Goal: Complete application form

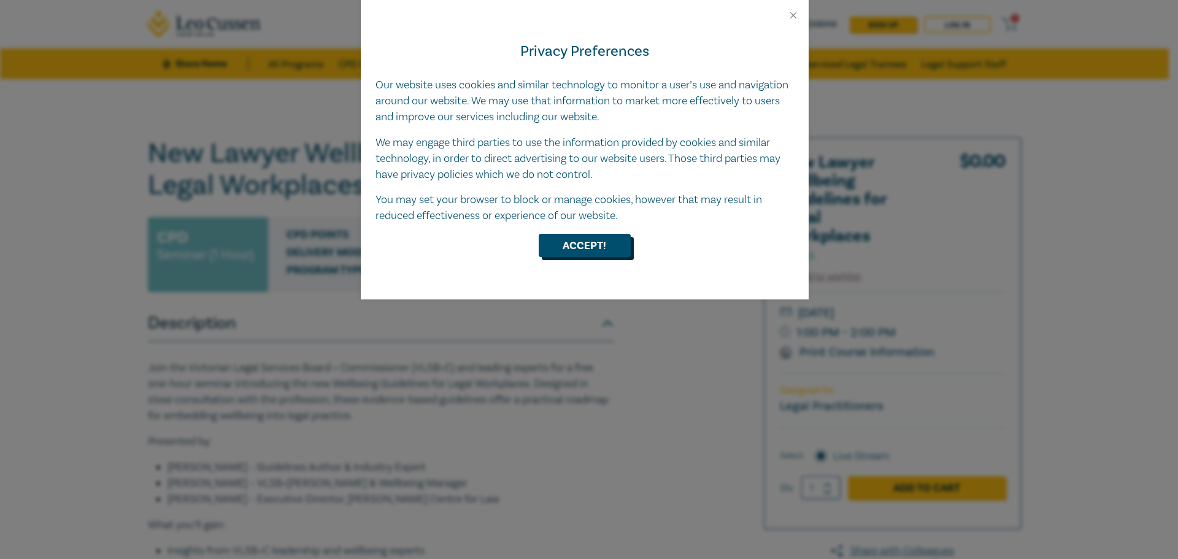
click at [581, 244] on button "Accept!" at bounding box center [585, 245] width 92 height 23
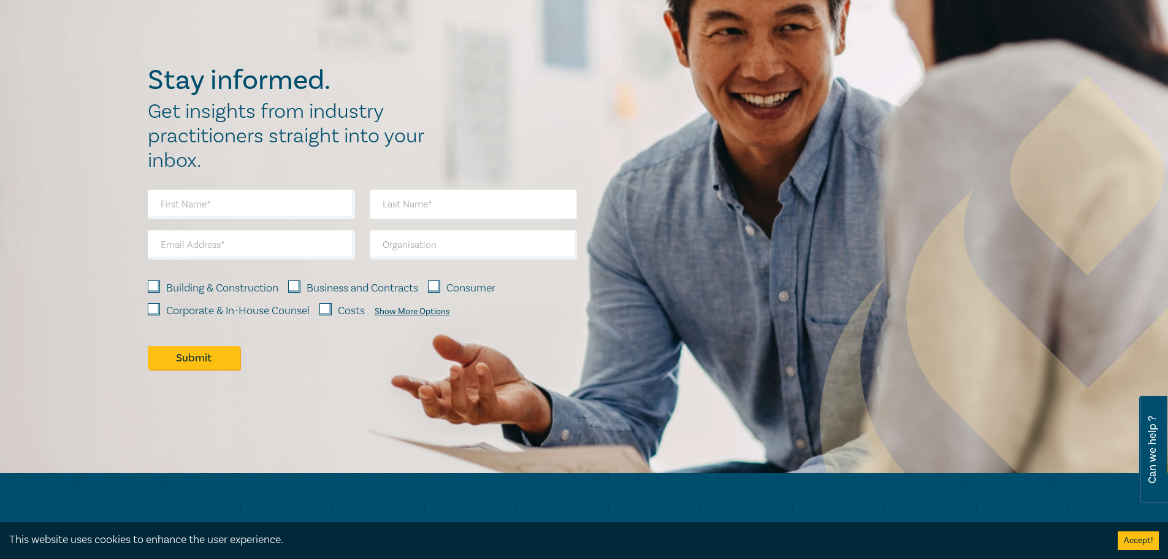
scroll to position [859, 0]
click at [272, 207] on input "text" at bounding box center [251, 203] width 207 height 29
type input "[PERSON_NAME]"
type input "[EMAIL_ADDRESS][DOMAIN_NAME]"
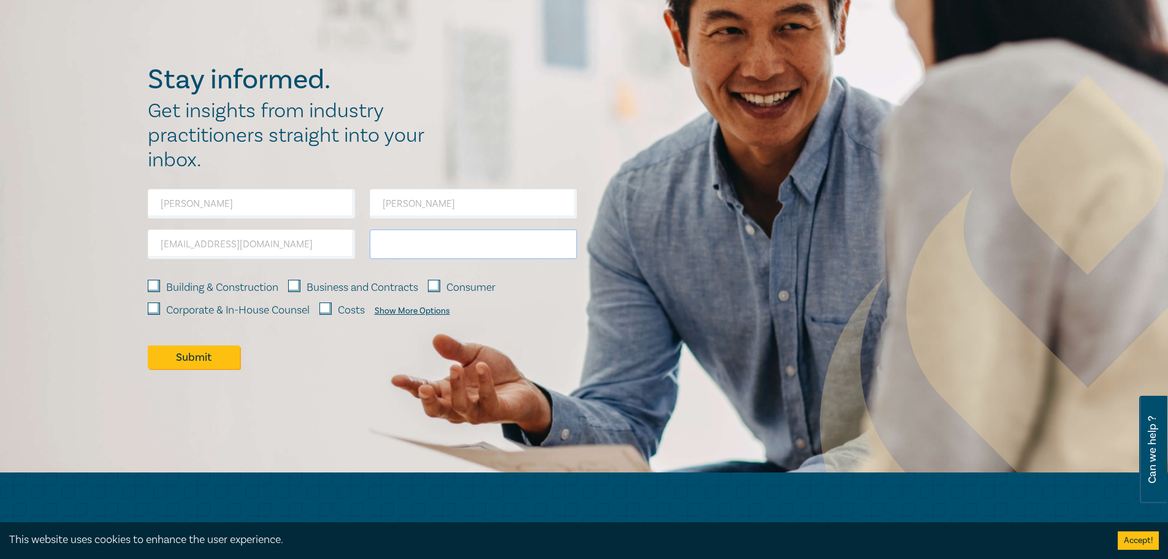
click at [445, 244] on input "text" at bounding box center [473, 243] width 207 height 29
type input "VLSBC"
click at [385, 374] on div at bounding box center [362, 377] width 444 height 16
click at [422, 307] on div "Show More Options" at bounding box center [412, 311] width 75 height 10
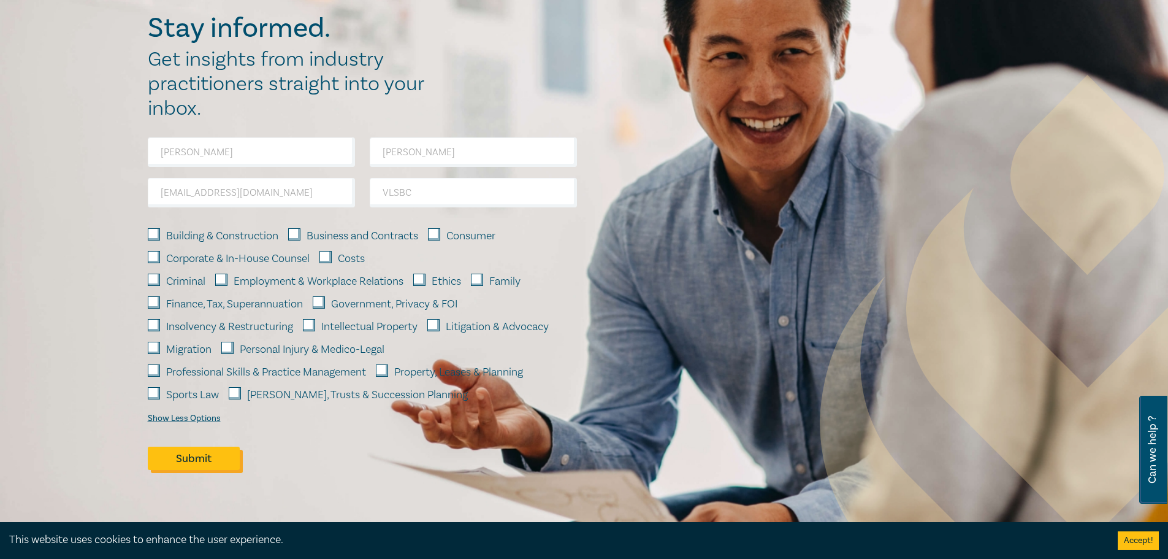
click at [199, 453] on button "Submit" at bounding box center [194, 458] width 92 height 23
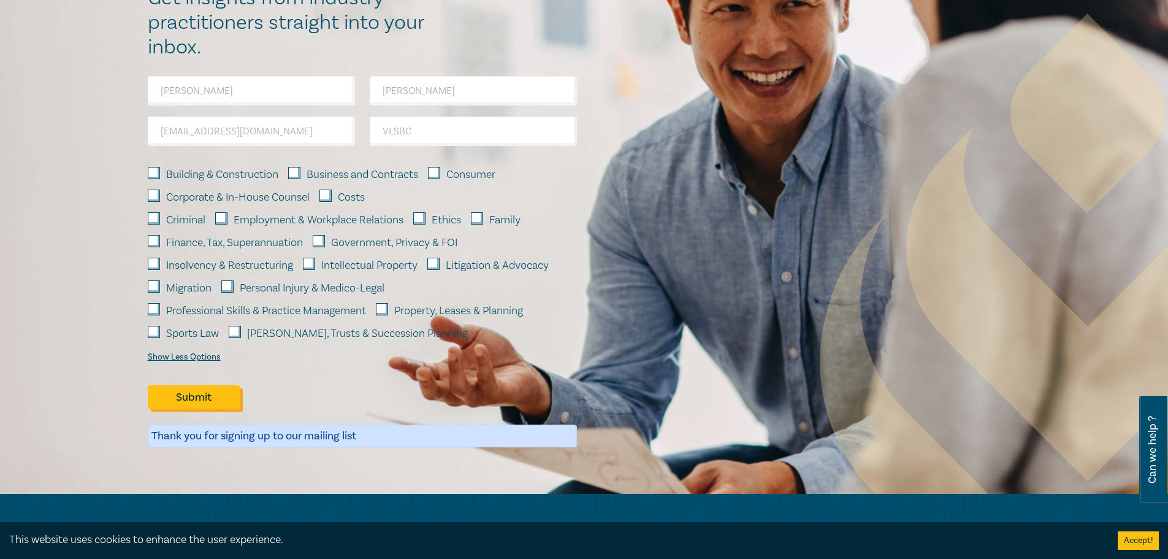
scroll to position [797, 0]
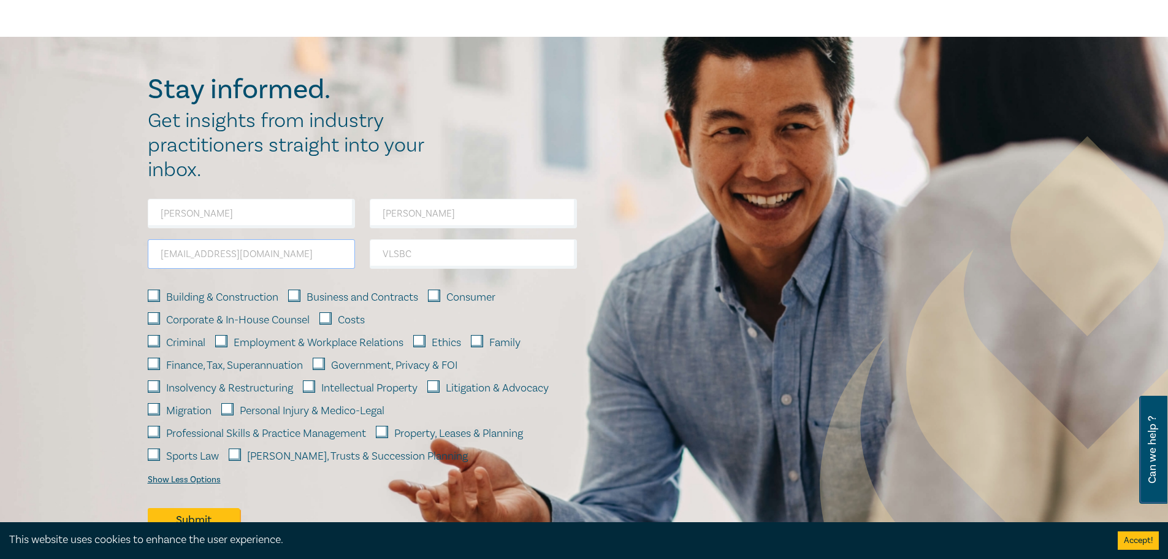
drag, startPoint x: 184, startPoint y: 252, endPoint x: 311, endPoint y: 253, distance: 127.0
click at [311, 253] on input "[EMAIL_ADDRESS][DOMAIN_NAME]" at bounding box center [251, 253] width 207 height 29
type input "[EMAIL_ADDRESS][DOMAIN_NAME]"
click at [429, 242] on input "VLSBC" at bounding box center [473, 253] width 207 height 29
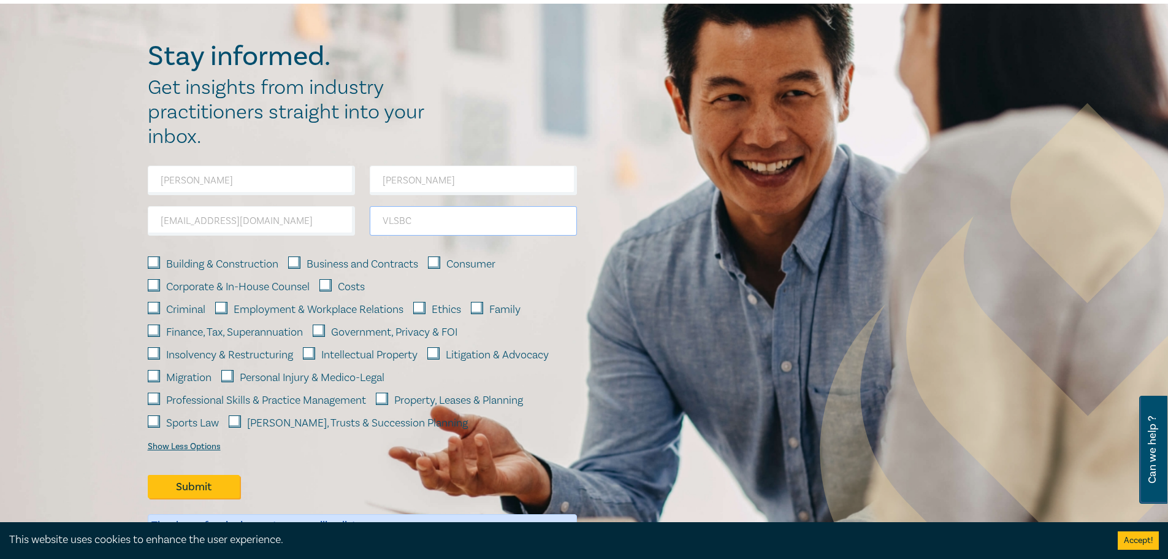
scroll to position [859, 0]
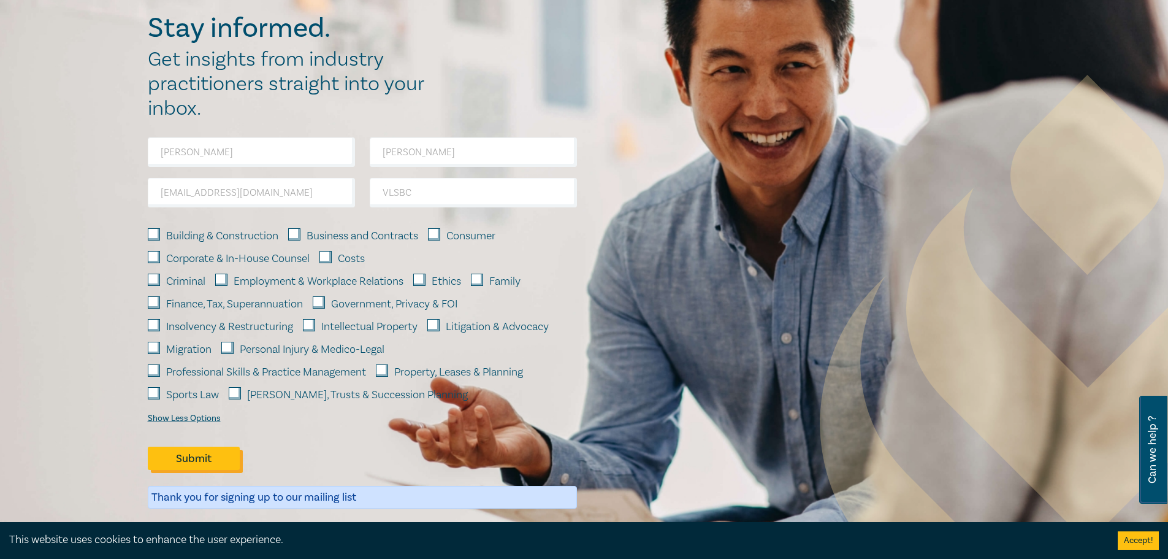
click at [200, 461] on button "Submit" at bounding box center [194, 458] width 92 height 23
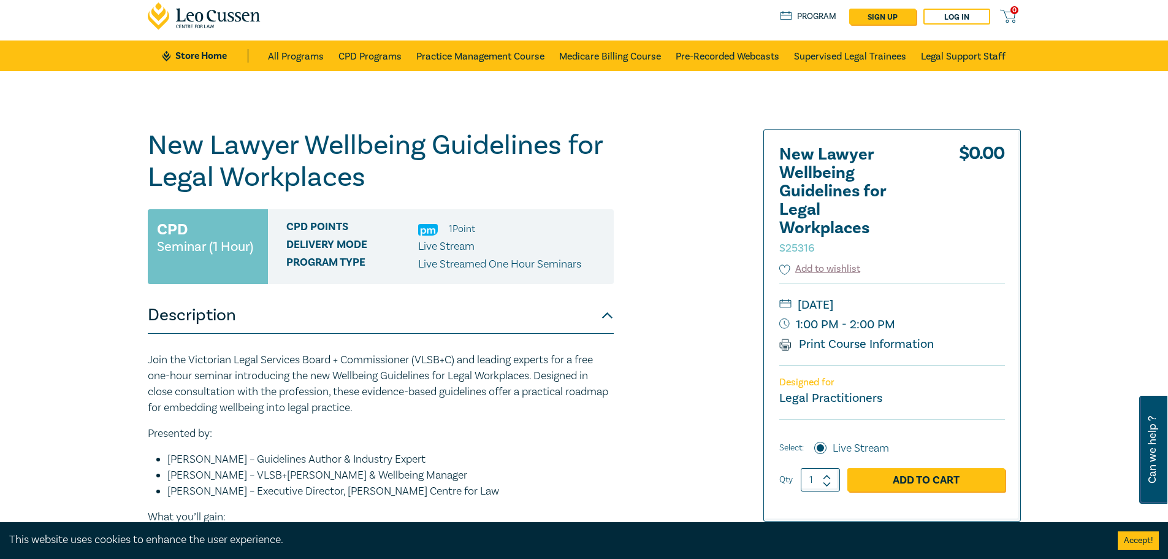
scroll to position [0, 0]
